Goal: Information Seeking & Learning: Learn about a topic

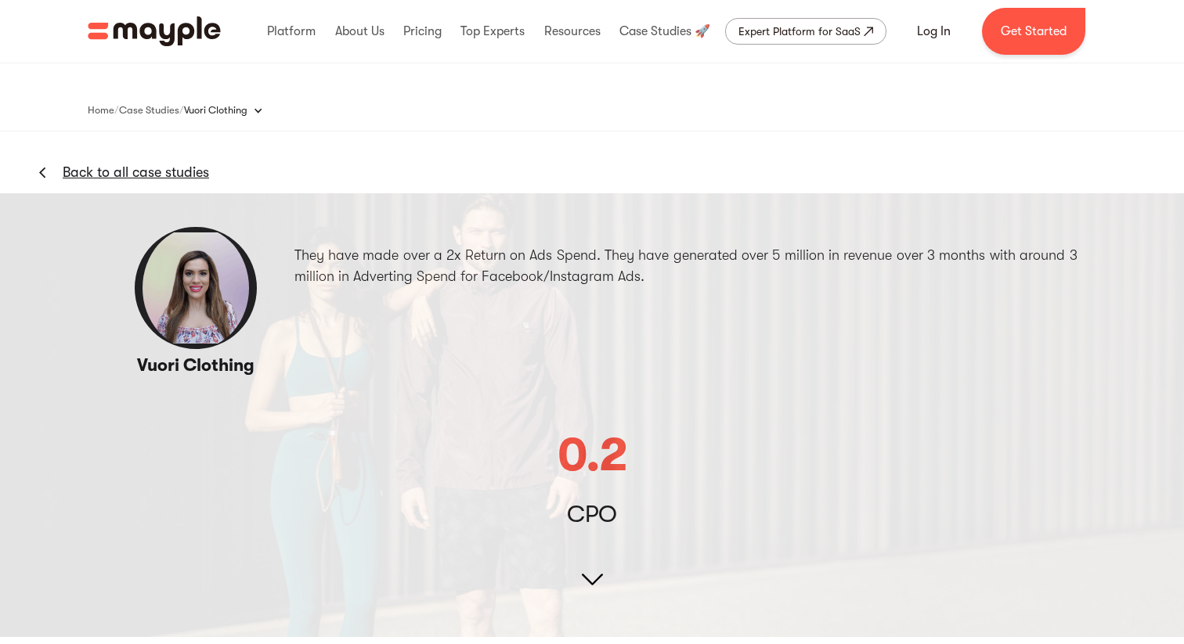
click at [157, 14] on div "Platform Mayple platform Platform Overview Platform Overview How Mayple works D…" at bounding box center [591, 31] width 1033 height 47
click at [165, 33] on img "home" at bounding box center [154, 31] width 133 height 30
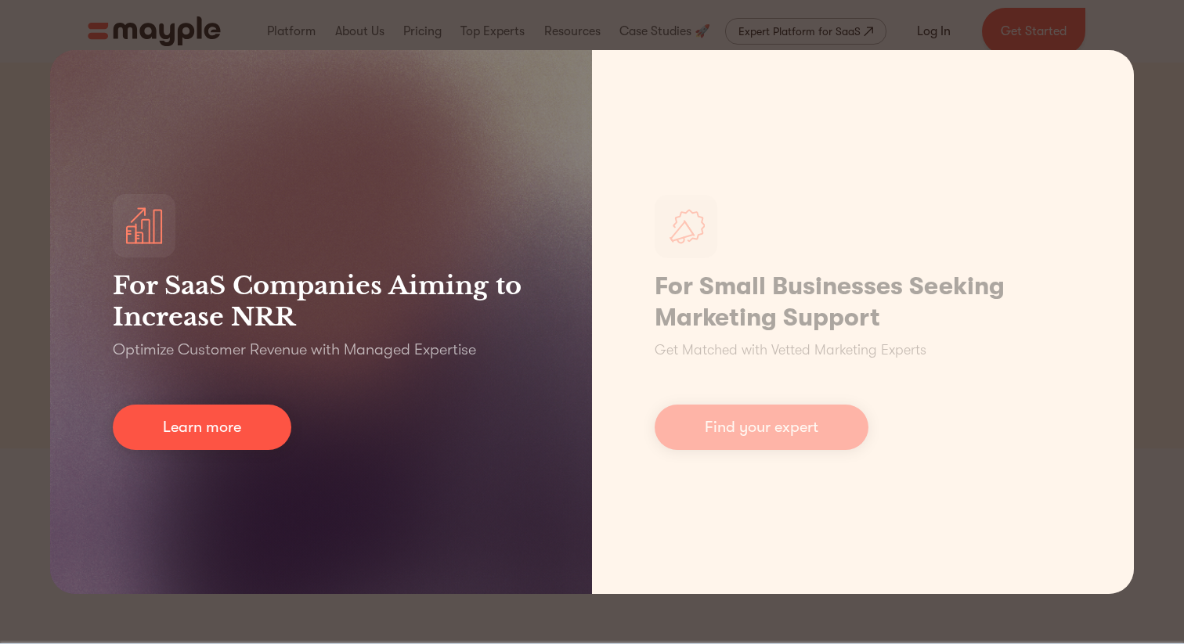
scroll to position [51, 0]
click at [309, 323] on h3 "For SaaS Companies Aiming to Increase NRR" at bounding box center [321, 301] width 417 height 63
click at [229, 430] on link "Learn more" at bounding box center [202, 427] width 179 height 45
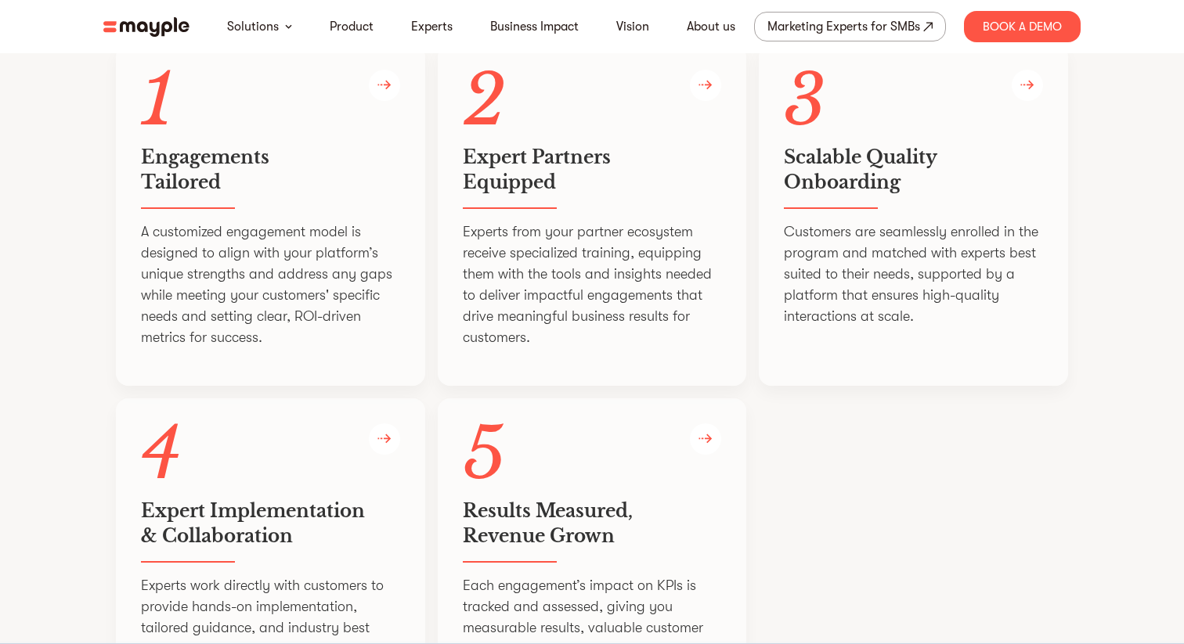
scroll to position [3185, 0]
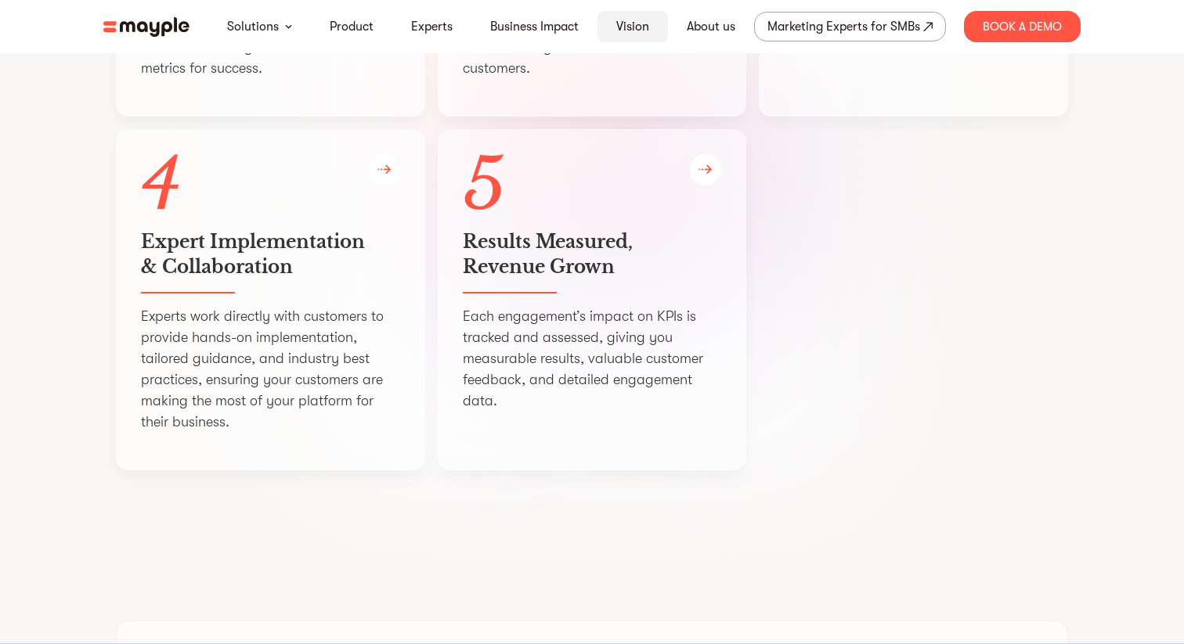
click at [640, 27] on link "Vision" at bounding box center [632, 26] width 33 height 19
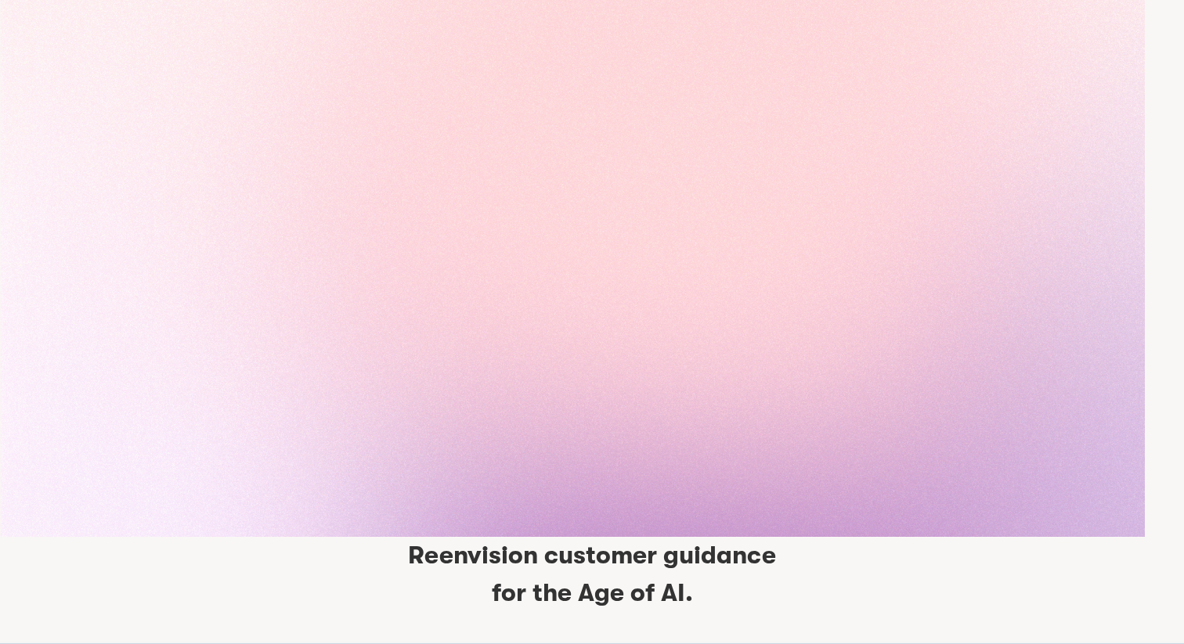
scroll to position [3575, 0]
